Goal: Transaction & Acquisition: Purchase product/service

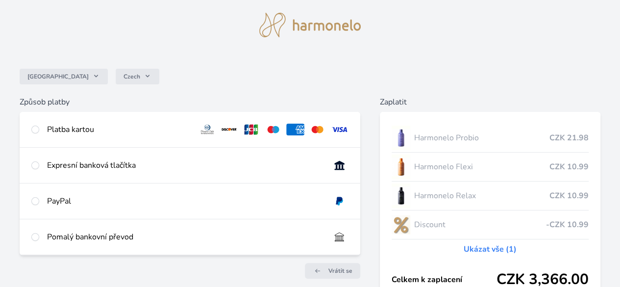
scroll to position [49, 0]
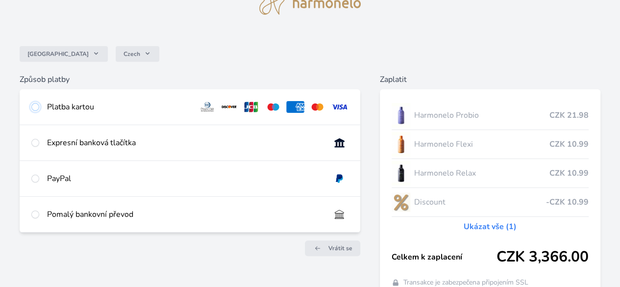
click at [39, 105] on input "radio" at bounding box center [35, 107] width 8 height 8
radio input "true"
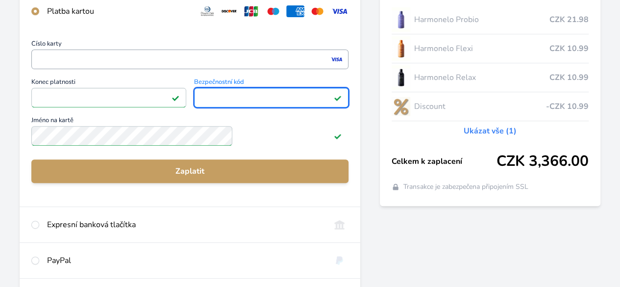
scroll to position [147, 0]
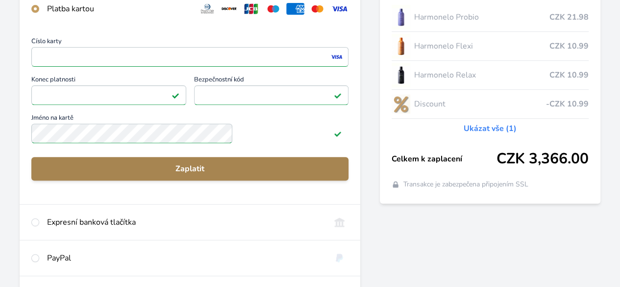
click at [212, 174] on span "Zaplatit" at bounding box center [189, 169] width 301 height 12
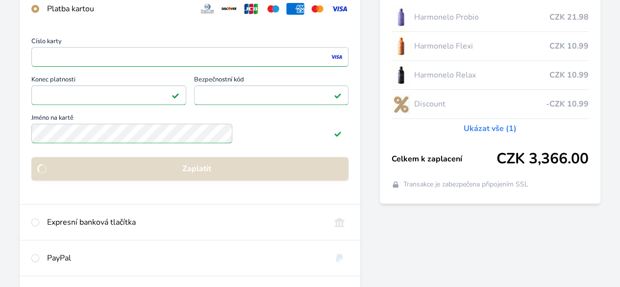
scroll to position [146, 0]
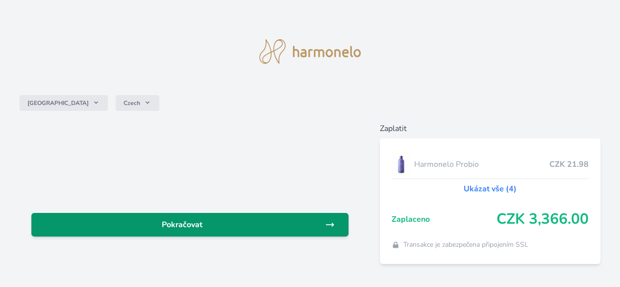
click at [266, 221] on span "Pokračovat" at bounding box center [182, 224] width 286 height 12
